Goal: Task Accomplishment & Management: Use online tool/utility

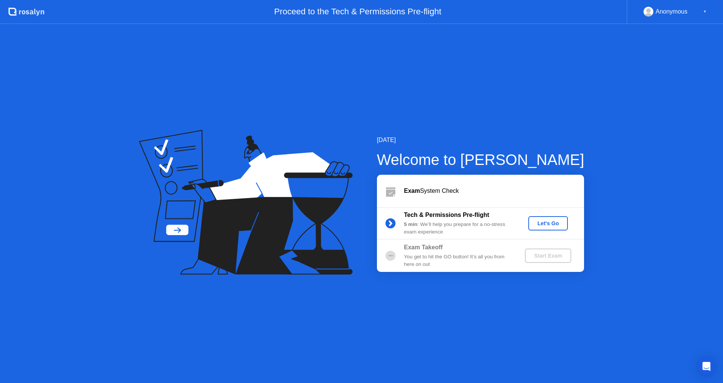
click at [557, 226] on div "Let's Go" at bounding box center [548, 223] width 34 height 6
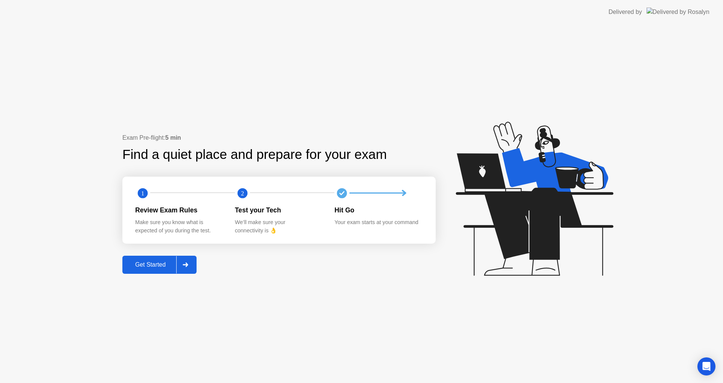
click at [160, 270] on button "Get Started" at bounding box center [159, 265] width 74 height 18
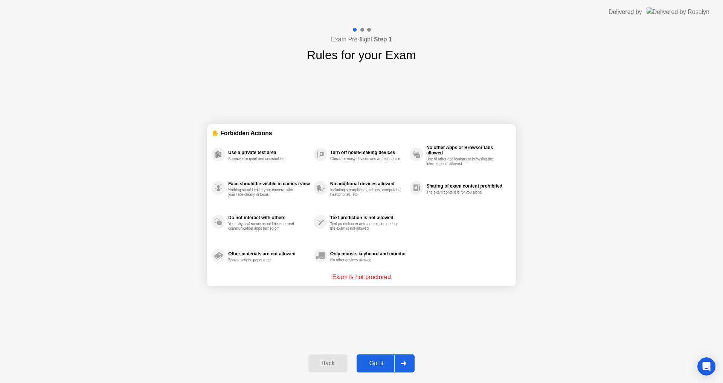
click at [372, 367] on div "Got it" at bounding box center [376, 363] width 35 height 7
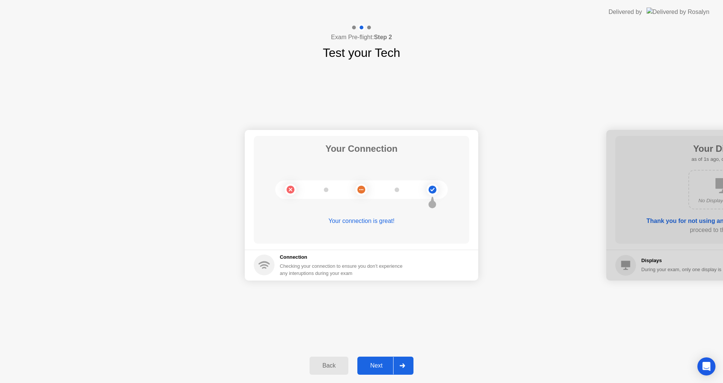
click at [379, 360] on button "Next" at bounding box center [385, 366] width 56 height 18
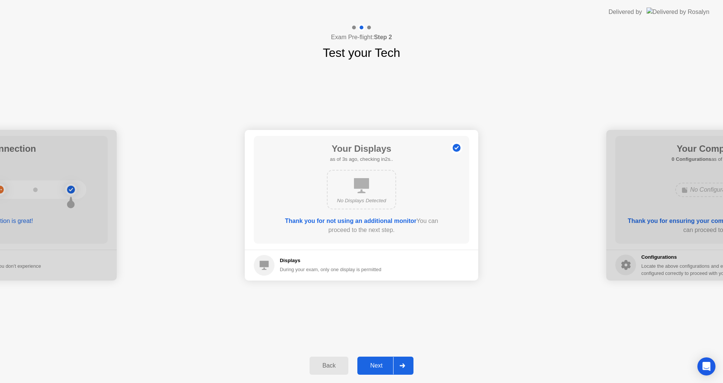
click at [377, 364] on div "Next" at bounding box center [377, 365] width 34 height 7
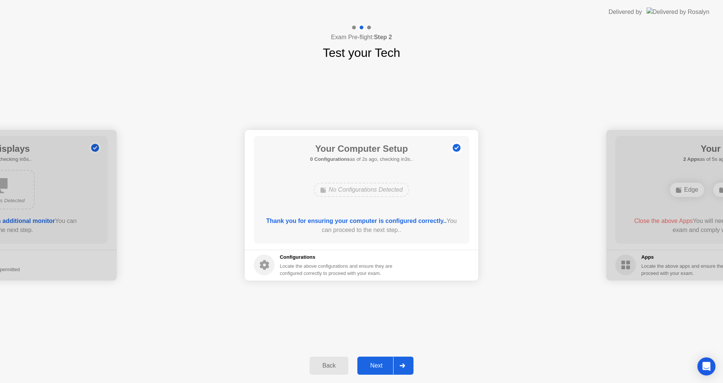
click at [377, 364] on div "Next" at bounding box center [377, 365] width 34 height 7
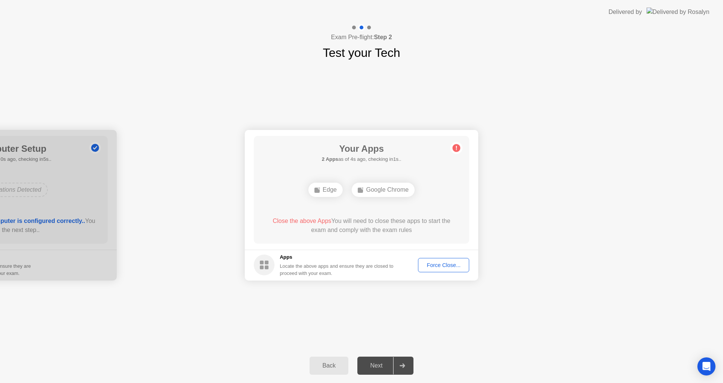
click at [436, 265] on div "Force Close..." at bounding box center [444, 265] width 46 height 6
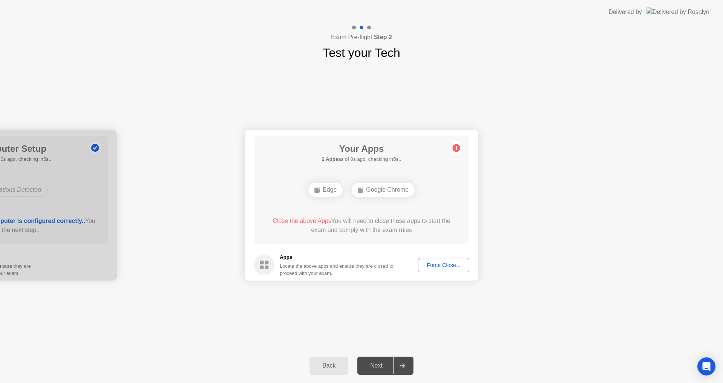
drag, startPoint x: 518, startPoint y: 322, endPoint x: 513, endPoint y: 323, distance: 4.6
click at [518, 322] on div "Your Connection Your connection is great! Connection Checking your connection t…" at bounding box center [361, 205] width 723 height 287
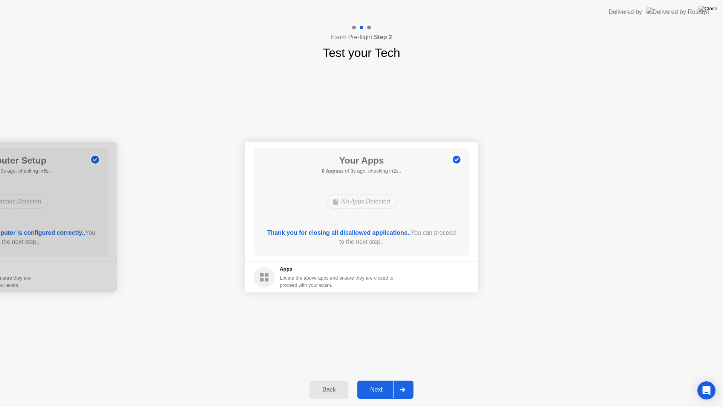
click at [381, 383] on div "Next" at bounding box center [377, 389] width 34 height 7
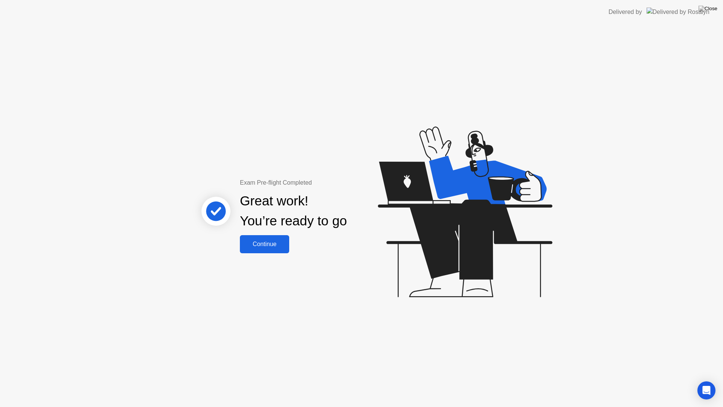
click at [267, 247] on div "Continue" at bounding box center [264, 244] width 45 height 7
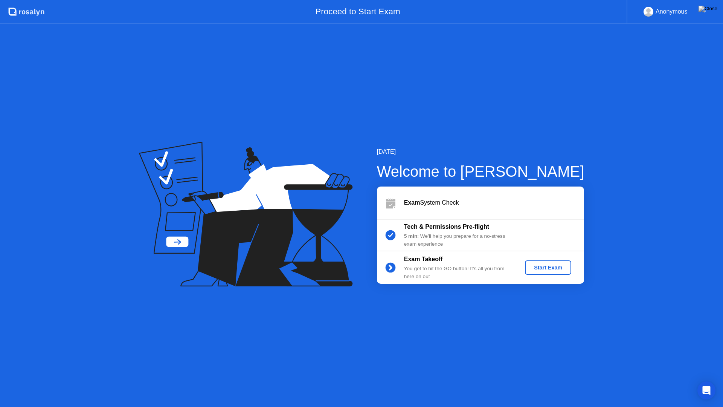
click at [551, 270] on div "Start Exam" at bounding box center [548, 267] width 40 height 6
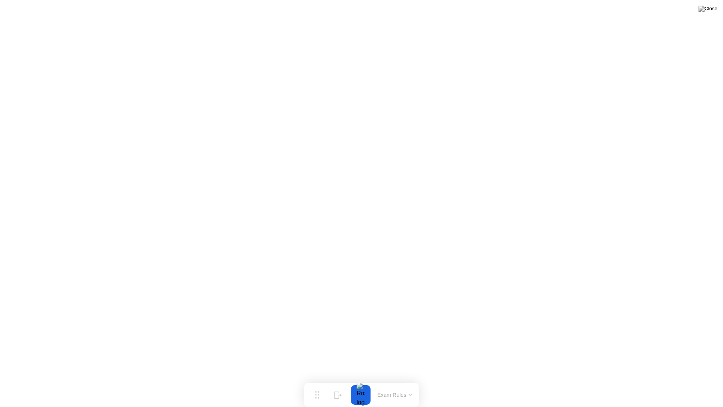
click at [409, 383] on icon at bounding box center [411, 394] width 4 height 2
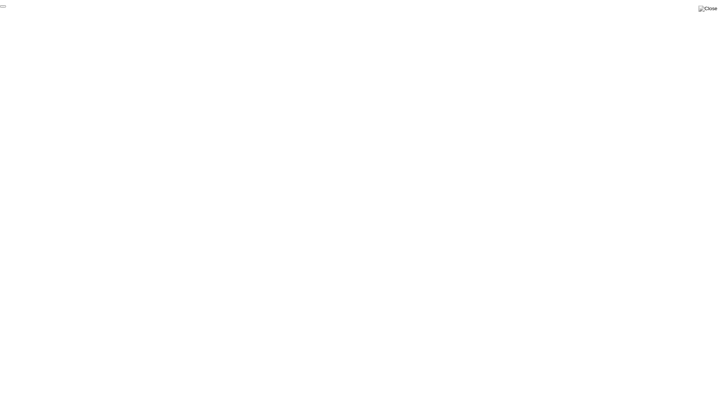
click div "End Proctoring Session"
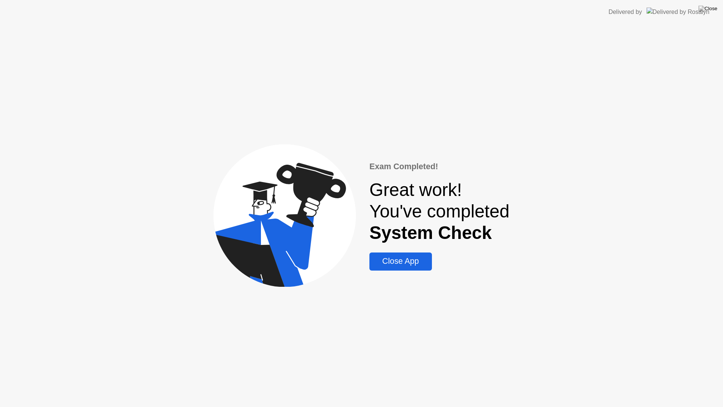
click at [403, 262] on div "Close App" at bounding box center [401, 260] width 58 height 9
